Goal: Register for event/course

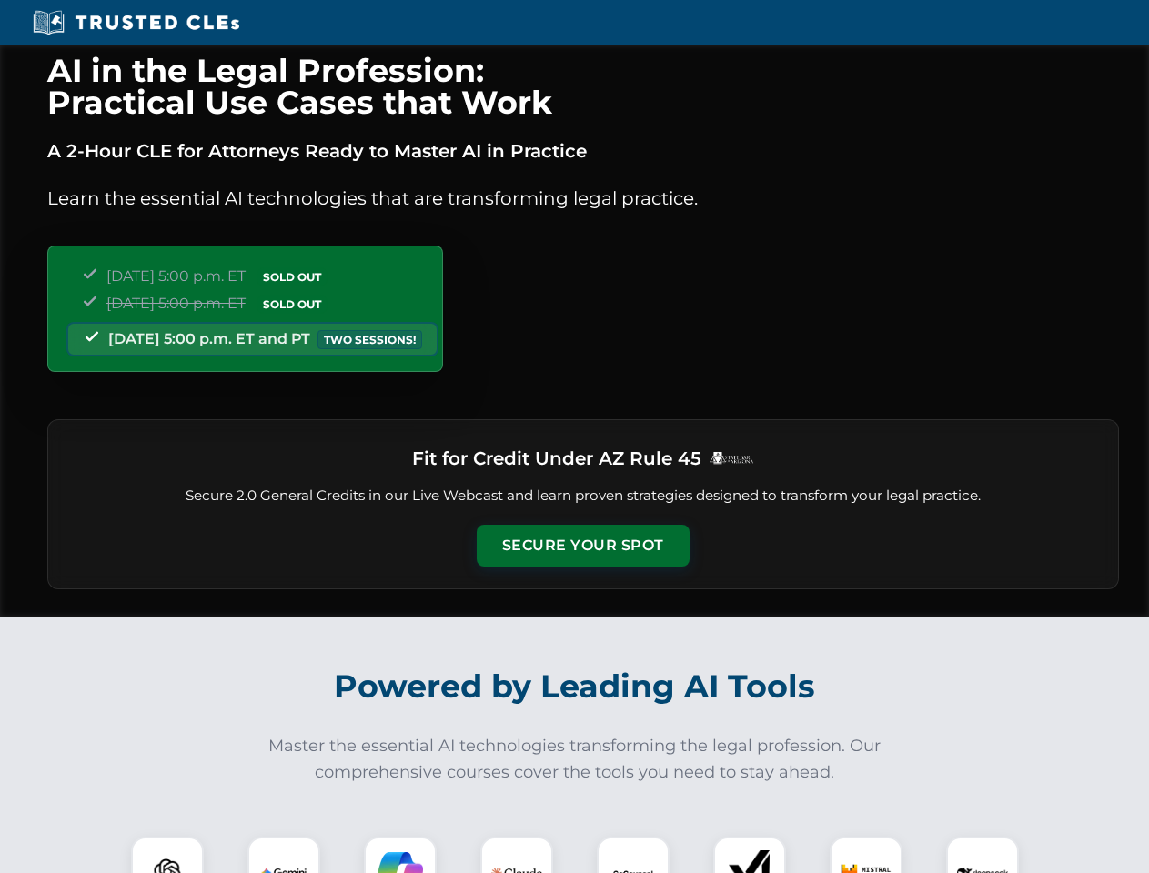
click at [582, 546] on button "Secure Your Spot" at bounding box center [583, 546] width 213 height 42
click at [167, 855] on img at bounding box center [167, 873] width 53 height 53
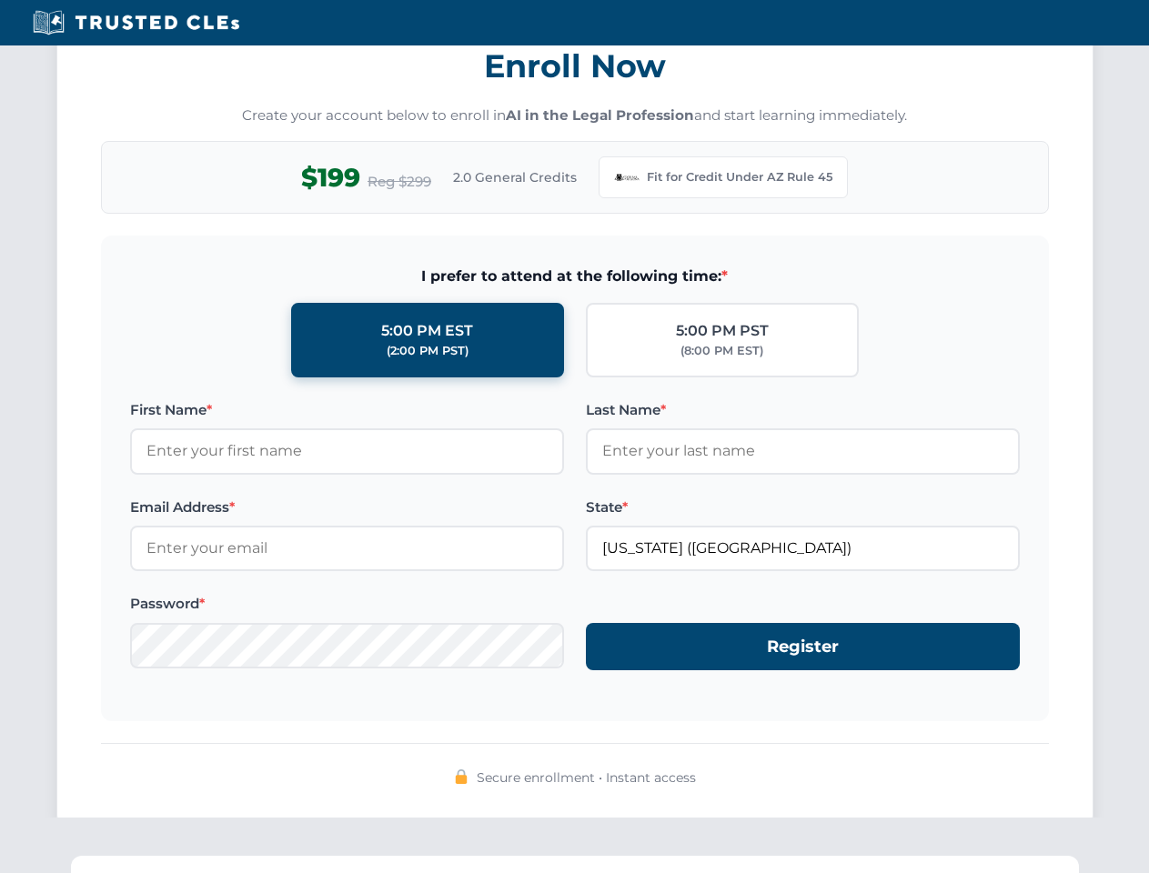
scroll to position [1772, 0]
